Goal: Task Accomplishment & Management: Manage account settings

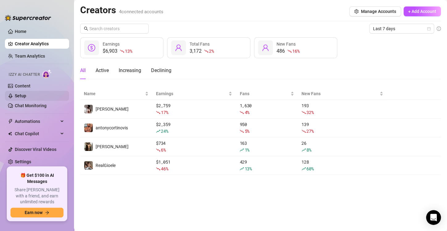
click at [26, 96] on link "Setup" at bounding box center [20, 95] width 11 height 5
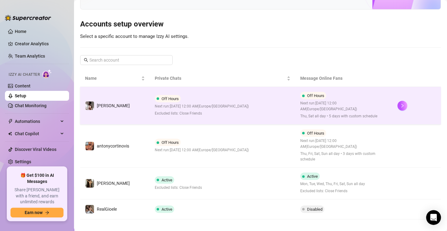
scroll to position [54, 0]
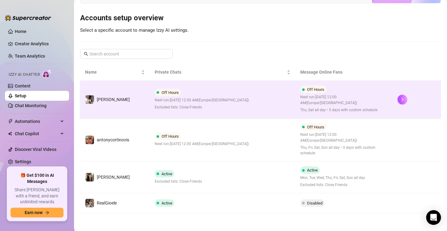
click at [194, 103] on div "Off Hours Next run: [DATE] 12:00 AM ( [GEOGRAPHIC_DATA]/[GEOGRAPHIC_DATA] ) Exc…" at bounding box center [202, 100] width 94 height 22
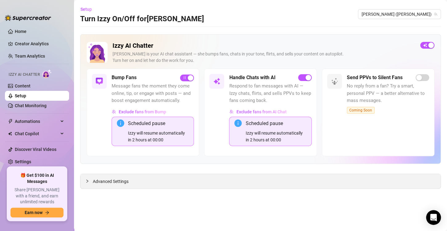
click at [117, 178] on span "Advanced Settings" at bounding box center [111, 181] width 36 height 7
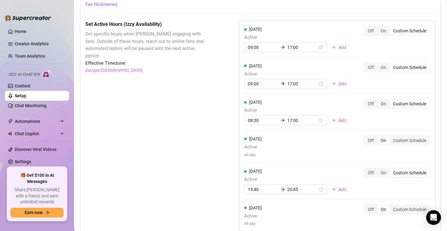
scroll to position [599, 0]
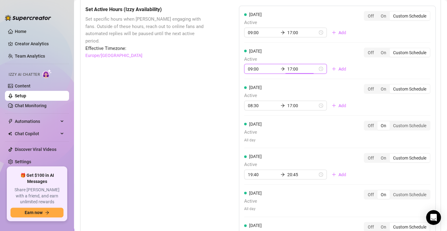
click at [287, 71] on input "17:00" at bounding box center [302, 69] width 30 height 7
type input "17:00"
click at [217, 117] on div "Set Active Hours (Izzy Availability) Set specific hours when Izzy engaging with…" at bounding box center [260, 154] width 350 height 297
click at [289, 104] on input "17:00" at bounding box center [302, 105] width 30 height 7
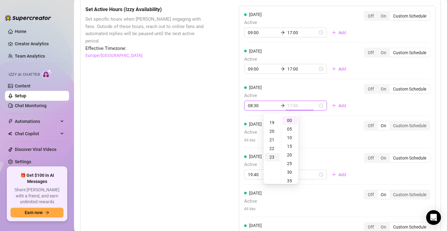
scroll to position [162, 0]
click at [272, 157] on div "23" at bounding box center [272, 157] width 15 height 9
type input "23:55"
click at [291, 120] on div "55" at bounding box center [289, 120] width 15 height 9
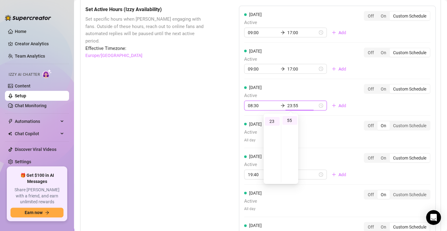
click at [325, 131] on div "Thursday Active All day Off On Custom Schedule" at bounding box center [337, 132] width 186 height 22
type input "08:30"
click at [338, 129] on div "Thursday Active All day Off On Custom Schedule" at bounding box center [337, 134] width 186 height 27
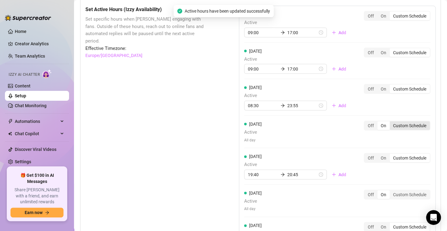
click at [395, 125] on div "Custom Schedule" at bounding box center [410, 125] width 40 height 9
click at [391, 122] on input "Custom Schedule" at bounding box center [391, 122] width 0 height 0
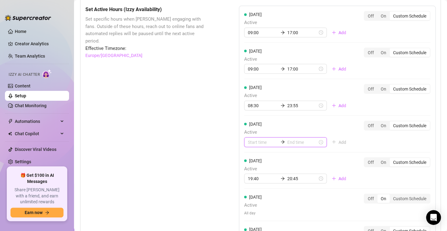
click at [254, 139] on input at bounding box center [263, 142] width 30 height 7
type input "00:00"
click at [253, 154] on div "00" at bounding box center [250, 157] width 15 height 9
click at [309, 135] on div "Thursday Active 00:00 Add" at bounding box center [297, 134] width 107 height 27
type input "00:05"
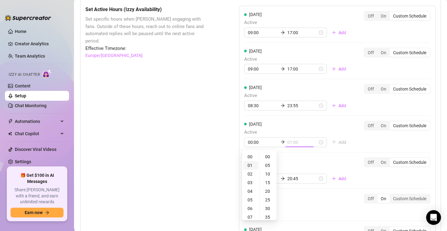
click at [254, 165] on div "01" at bounding box center [250, 165] width 15 height 9
type input "01:00"
click at [251, 157] on div "01" at bounding box center [250, 157] width 15 height 9
click at [368, 141] on div "Monday Active 09:00 17:00 Add Off On Custom Schedule Tuesday Active 09:00 17:00…" at bounding box center [337, 134] width 197 height 257
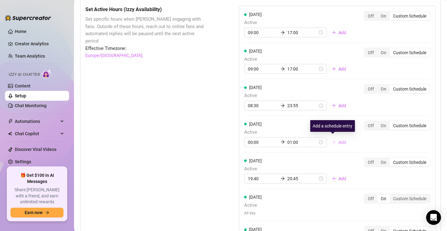
click at [338, 140] on span "Add" at bounding box center [342, 142] width 8 height 5
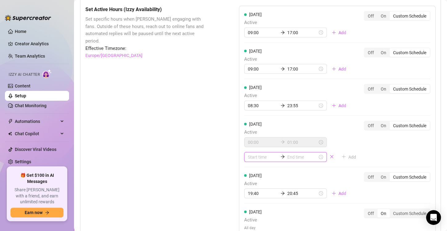
click at [259, 154] on input at bounding box center [263, 157] width 30 height 7
click at [249, 89] on div "08" at bounding box center [250, 92] width 15 height 9
type input "08:00"
click at [292, 159] on div "08:00" at bounding box center [285, 157] width 83 height 10
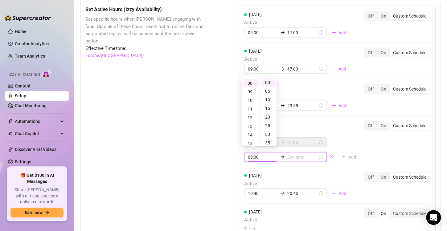
click at [292, 157] on input at bounding box center [302, 157] width 30 height 7
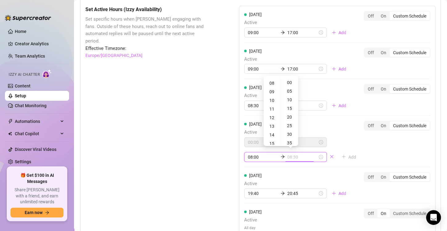
type input "08:25"
type input "09:00"
type input "08:30"
click at [272, 138] on div "20" at bounding box center [272, 140] width 15 height 9
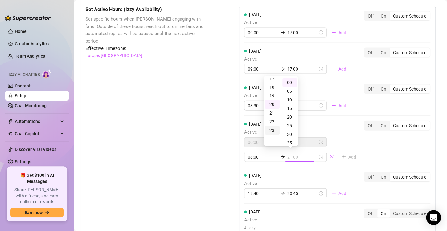
scroll to position [145, 0]
click at [270, 91] on div "18" at bounding box center [272, 92] width 15 height 9
type input "18:00"
click at [214, 113] on div "Set Active Hours (Izzy Availability) Set specific hours when Izzy engaging with…" at bounding box center [260, 164] width 350 height 316
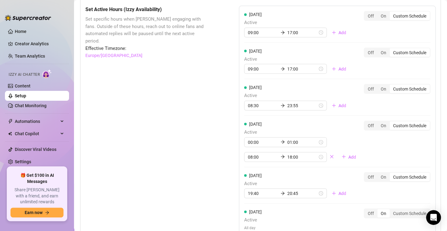
click at [191, 128] on div "Set Active Hours (Izzy Availability) Set specific hours when Izzy engaging with…" at bounding box center [146, 164] width 123 height 316
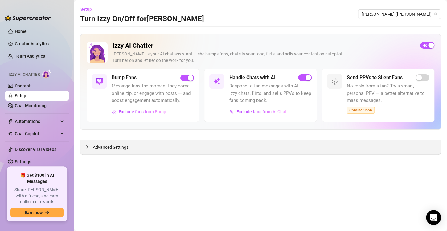
click at [96, 146] on span "Advanced Settings" at bounding box center [111, 147] width 36 height 7
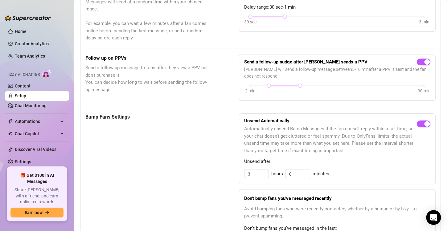
scroll to position [200, 0]
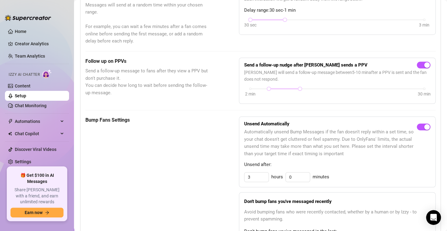
click at [26, 93] on link "Setup" at bounding box center [20, 95] width 11 height 5
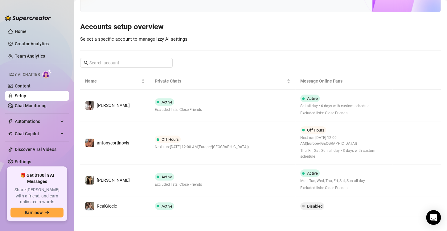
scroll to position [48, 0]
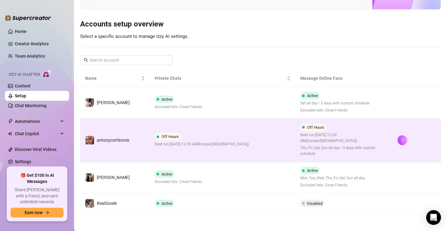
click at [265, 143] on td "Off Hours Next run: [DATE] 12:00 AM ( [GEOGRAPHIC_DATA]/[GEOGRAPHIC_DATA] )" at bounding box center [222, 140] width 145 height 43
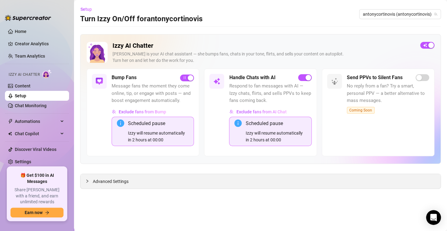
click at [127, 180] on span "Advanced Settings" at bounding box center [111, 181] width 36 height 7
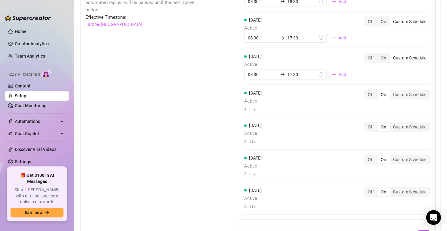
scroll to position [631, 0]
click at [406, 90] on div "Custom Schedule" at bounding box center [410, 94] width 40 height 9
click at [391, 91] on input "Custom Schedule" at bounding box center [391, 91] width 0 height 0
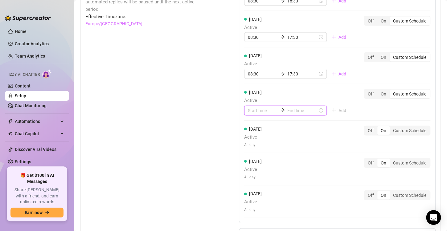
click at [262, 109] on input at bounding box center [263, 110] width 30 height 7
type input "00:00"
click at [296, 72] on input "17:30" at bounding box center [302, 74] width 30 height 7
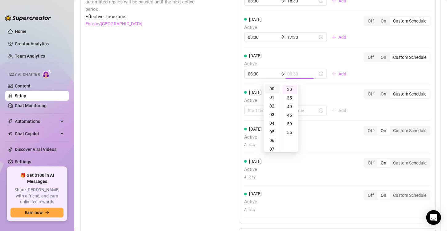
click at [273, 89] on div "00" at bounding box center [272, 88] width 15 height 9
type input "00:30"
click at [338, 84] on div "[DATE] Active 08:30 18:30 Add Off On Custom Schedule [DATE] Active 08:30 17:30 …" at bounding box center [337, 98] width 197 height 249
type input "08:30"
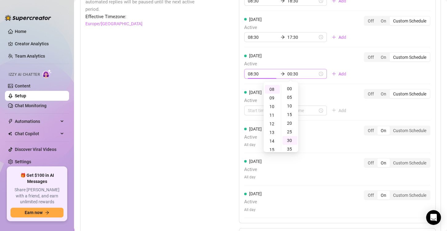
scroll to position [0, 0]
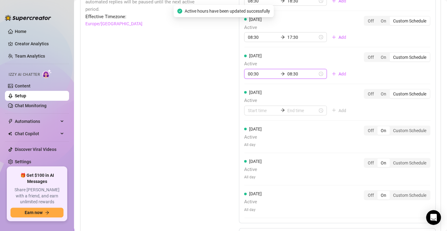
click at [258, 72] on input "00:30" at bounding box center [263, 74] width 30 height 7
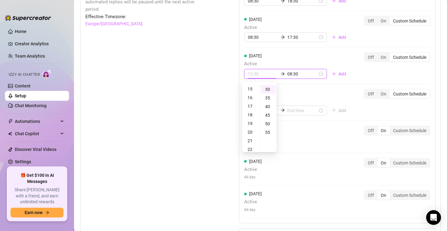
scroll to position [198, 0]
click at [249, 87] on div "23" at bounding box center [250, 88] width 15 height 9
type input "23:55"
click at [269, 134] on div "55" at bounding box center [268, 132] width 15 height 9
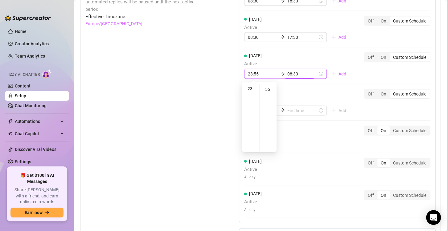
click at [236, 117] on div "Set Active Hours (Izzy Availability) Set specific hours when Izzy engaging with…" at bounding box center [260, 120] width 350 height 293
type input "08:30"
click at [221, 115] on div "Set Active Hours (Izzy Availability) Set specific hours when Izzy engaging with…" at bounding box center [260, 120] width 350 height 293
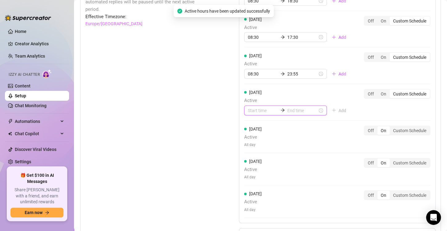
click at [263, 107] on input at bounding box center [263, 110] width 30 height 7
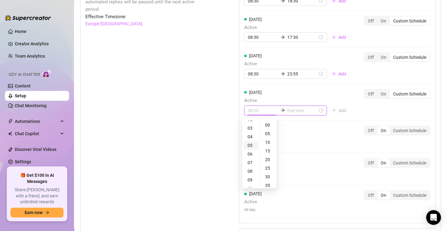
scroll to position [22, 0]
click at [251, 172] on div "08" at bounding box center [250, 172] width 15 height 9
click at [269, 169] on div "25" at bounding box center [268, 168] width 15 height 9
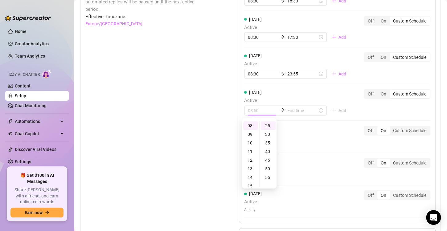
type input "08:25"
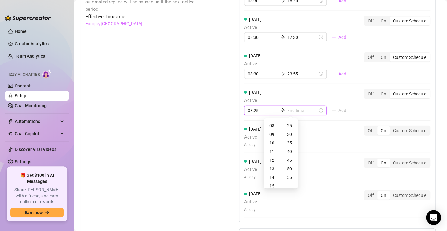
click at [287, 108] on input at bounding box center [302, 110] width 30 height 7
click at [272, 166] on div "20" at bounding box center [272, 167] width 15 height 9
type input "20:25"
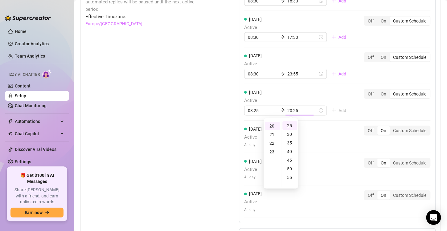
click at [321, 140] on div "[DATE] Active 08:30 18:30 Add Off On Custom Schedule [DATE] Active 08:30 17:30 …" at bounding box center [337, 98] width 197 height 249
click at [151, 108] on div "Set Active Hours (Izzy Availability) Set specific hours when Izzy engaging with…" at bounding box center [146, 120] width 123 height 293
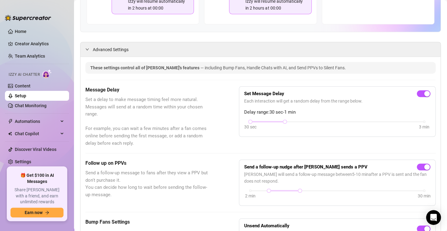
scroll to position [0, 0]
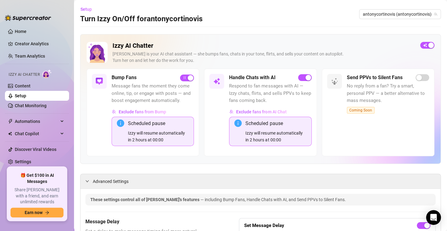
click at [26, 95] on link "Setup" at bounding box center [20, 95] width 11 height 5
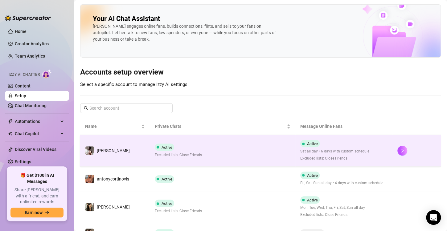
scroll to position [30, 0]
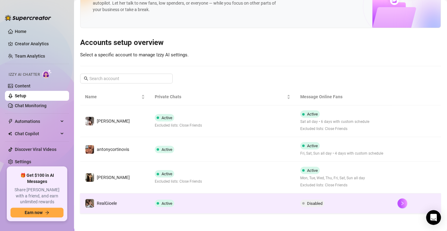
click at [151, 198] on td "Active" at bounding box center [222, 204] width 145 height 20
